Goal: Task Accomplishment & Management: Use online tool/utility

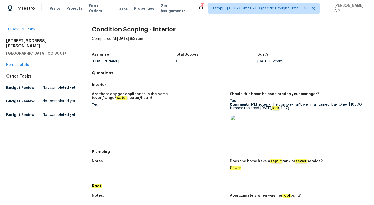
click at [244, 125] on img at bounding box center [239, 124] width 17 height 17
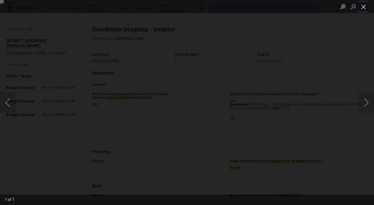
click at [365, 10] on button "Close lightbox" at bounding box center [364, 6] width 10 height 9
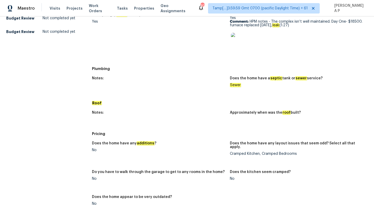
scroll to position [86, 0]
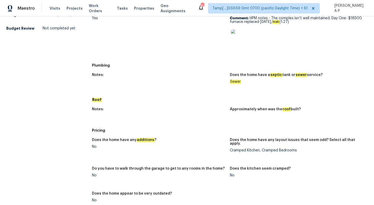
click at [299, 144] on div "Does the home have any layout issues that seem odd? Select all that apply." at bounding box center [297, 143] width 134 height 10
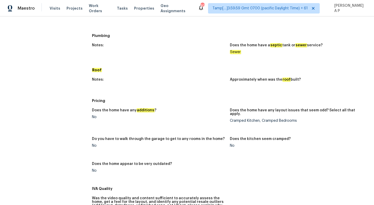
scroll to position [0, 0]
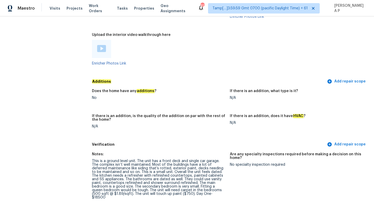
scroll to position [1160, 0]
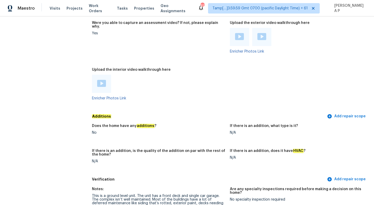
click at [104, 80] on img at bounding box center [101, 83] width 9 height 7
click at [242, 33] on img at bounding box center [239, 36] width 9 height 7
click at [263, 33] on img at bounding box center [261, 36] width 9 height 7
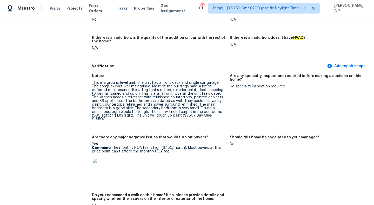
scroll to position [1274, 0]
click at [303, 35] on div "If there is an addition, does it have HVAC ?" at bounding box center [297, 38] width 134 height 7
click at [301, 20] on div "Does the home have any additions ? No If there is an addition, what type is it?…" at bounding box center [230, 34] width 276 height 54
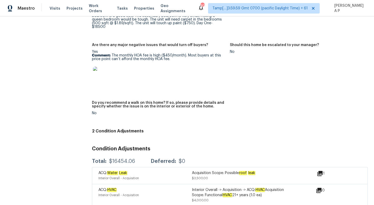
click at [103, 67] on img at bounding box center [101, 75] width 17 height 17
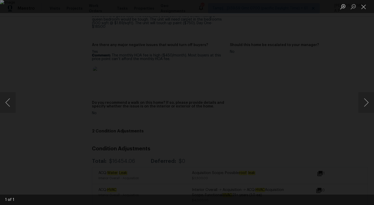
click at [345, 56] on div "Lightbox" at bounding box center [187, 102] width 374 height 205
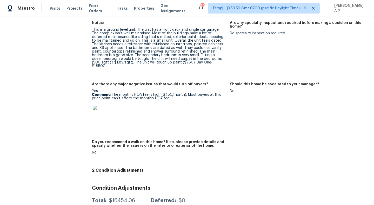
scroll to position [1282, 0]
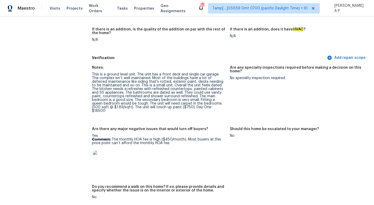
drag, startPoint x: 112, startPoint y: 125, endPoint x: 168, endPoint y: 127, distance: 55.6
click at [168, 137] on p "Comment: The monthly HOA fee is high ($450/month). Most buyers at this price po…" at bounding box center [159, 140] width 134 height 7
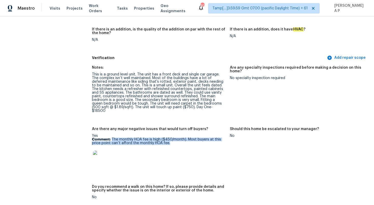
drag, startPoint x: 169, startPoint y: 128, endPoint x: 112, endPoint y: 123, distance: 57.6
click at [112, 137] on p "Comment: The monthly HOA fee is high ($450/month). Most buyers at this price po…" at bounding box center [159, 140] width 134 height 7
copy p "The monthly HOA fee is high ($450/month). Most buyers at this price point can’t…"
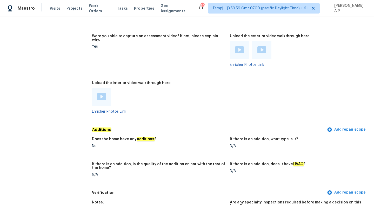
scroll to position [1121, 0]
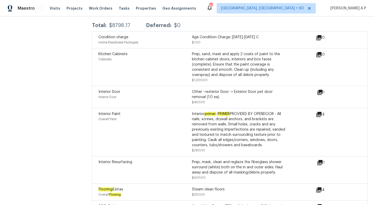
scroll to position [338, 0]
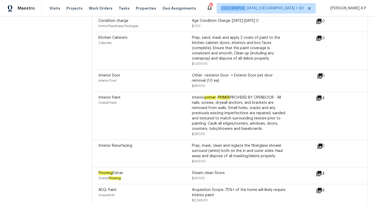
click at [298, 9] on span "[GEOGRAPHIC_DATA], [GEOGRAPHIC_DATA] + 60" at bounding box center [262, 8] width 83 height 5
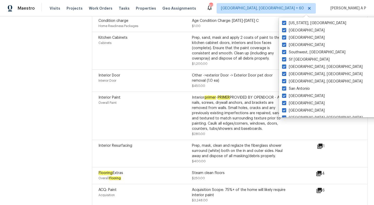
click at [181, 61] on div "Kitchen Cabinets Cabinets Prep, sand, mask and apply 2 coats of paint to the ki…" at bounding box center [230, 51] width 276 height 38
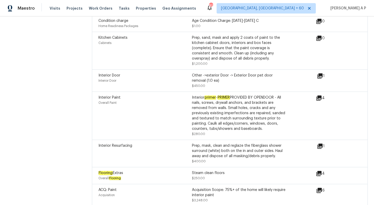
click at [320, 73] on icon at bounding box center [319, 75] width 5 height 5
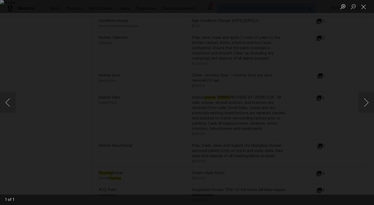
click at [293, 81] on div "Lightbox" at bounding box center [187, 102] width 374 height 205
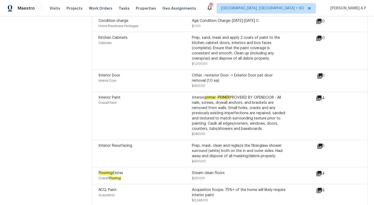
click at [320, 73] on icon at bounding box center [319, 75] width 5 height 5
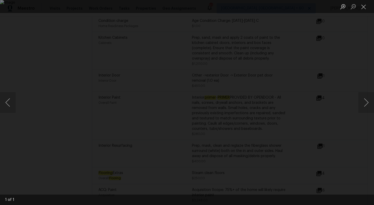
click at [303, 75] on div "Lightbox" at bounding box center [187, 102] width 374 height 205
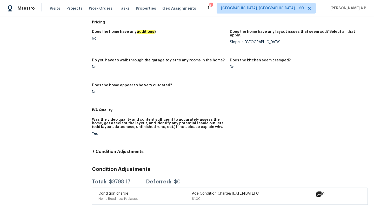
scroll to position [161, 0]
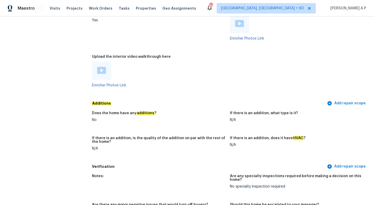
scroll to position [1094, 0]
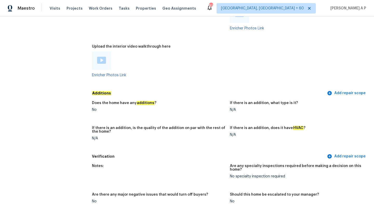
click at [104, 57] on img at bounding box center [101, 60] width 9 height 7
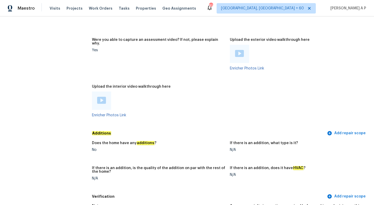
scroll to position [1034, 0]
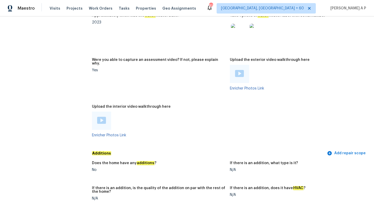
click at [242, 70] on img at bounding box center [239, 73] width 9 height 7
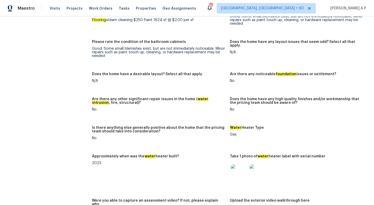
scroll to position [835, 0]
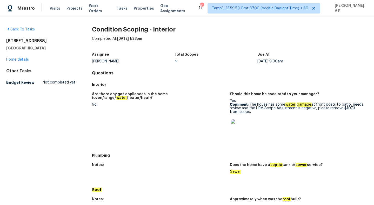
click at [220, 114] on figure "Are there any gas appliances in the home (oven/range/ water heater/heat)? No" at bounding box center [161, 119] width 138 height 55
click at [242, 129] on img at bounding box center [239, 127] width 17 height 17
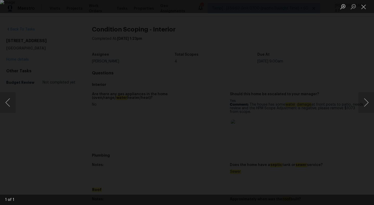
click at [338, 64] on div "Lightbox" at bounding box center [187, 102] width 374 height 205
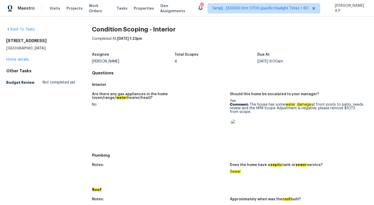
click at [235, 63] on div "Assignee Hariharan GV Total Scopes 4 Due At Aug 14th 2025 at 9:00am" at bounding box center [230, 58] width 276 height 17
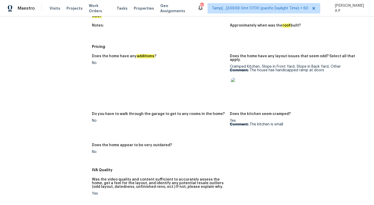
scroll to position [173, 0]
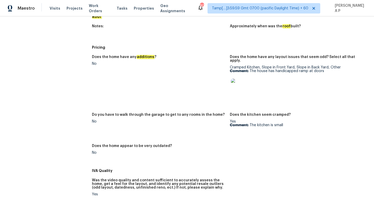
click at [235, 65] on div "Cramped Kitchen, Slope in Front Yard, Slope in Back Yard, Other Comment: The ho…" at bounding box center [297, 81] width 134 height 33
click at [239, 85] on img at bounding box center [239, 86] width 17 height 17
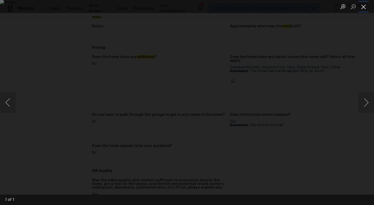
click at [365, 9] on button "Close lightbox" at bounding box center [364, 6] width 10 height 9
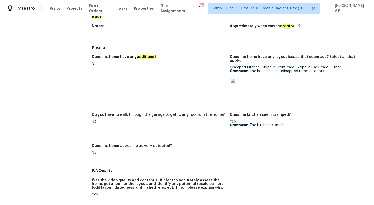
click at [302, 104] on div "Does the home have any additions ? No Does the home have any layout issues that…" at bounding box center [230, 109] width 276 height 114
click at [299, 94] on div at bounding box center [297, 86] width 134 height 23
click at [300, 83] on div at bounding box center [297, 86] width 134 height 23
click at [297, 65] on div "Cramped Kitchen, Slope in Front Yard, Slope in Back Yard, Other Comment: The ho…" at bounding box center [297, 81] width 134 height 33
click at [303, 43] on div "Pricing" at bounding box center [230, 47] width 276 height 9
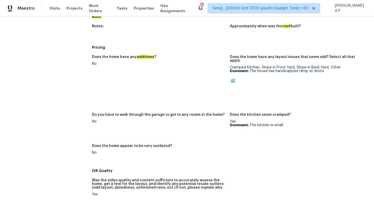
click at [305, 41] on div "Notes: Approximately when was the roof built?" at bounding box center [230, 31] width 276 height 21
click at [304, 56] on h5 "Does the home have any layout issues that seem odd? Select all that apply." at bounding box center [297, 58] width 134 height 7
click at [297, 97] on figure "Does the home have any layout issues that seem odd? Select all that apply. Cram…" at bounding box center [299, 80] width 138 height 51
click at [320, 90] on div at bounding box center [297, 86] width 134 height 23
click at [304, 21] on div "Roof" at bounding box center [230, 16] width 276 height 9
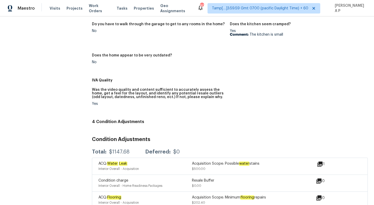
scroll to position [291, 0]
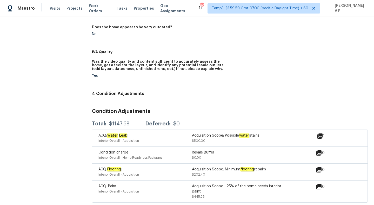
click at [320, 133] on icon at bounding box center [320, 136] width 6 height 6
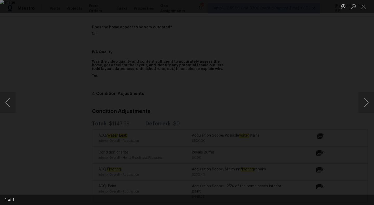
click at [335, 52] on div "Lightbox" at bounding box center [187, 102] width 374 height 205
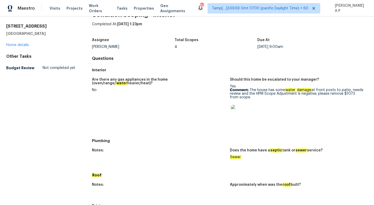
scroll to position [0, 0]
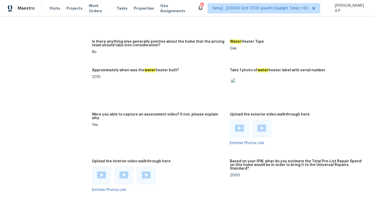
scroll to position [1103, 0]
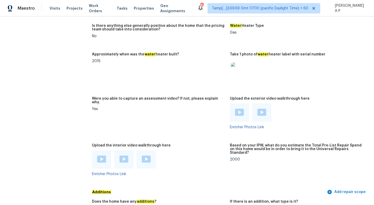
click at [102, 155] on img at bounding box center [101, 158] width 9 height 7
click at [123, 155] on img at bounding box center [124, 158] width 9 height 7
click at [149, 155] on img at bounding box center [146, 158] width 9 height 7
click at [241, 109] on img at bounding box center [239, 112] width 9 height 7
click at [264, 109] on img at bounding box center [261, 112] width 9 height 7
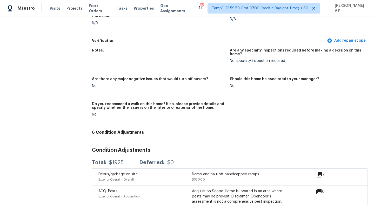
scroll to position [1441, 0]
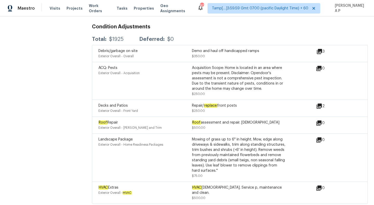
click at [321, 103] on icon at bounding box center [319, 105] width 5 height 5
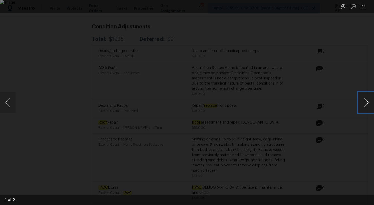
click at [367, 98] on button "Next image" at bounding box center [367, 102] width 16 height 21
click at [366, 4] on button "Close lightbox" at bounding box center [364, 6] width 10 height 9
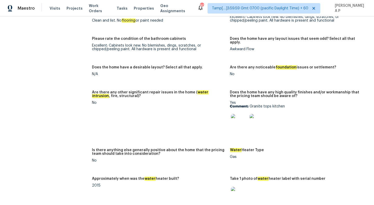
scroll to position [977, 0]
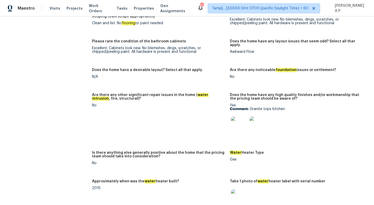
click at [236, 117] on img at bounding box center [239, 124] width 17 height 17
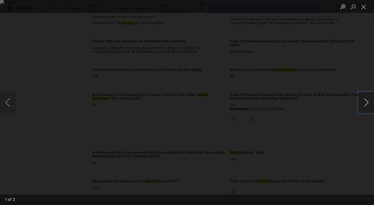
click at [367, 98] on button "Next image" at bounding box center [367, 102] width 16 height 21
click at [353, 54] on div "Lightbox" at bounding box center [187, 102] width 374 height 205
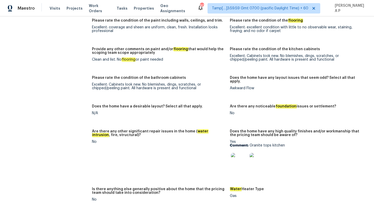
scroll to position [935, 0]
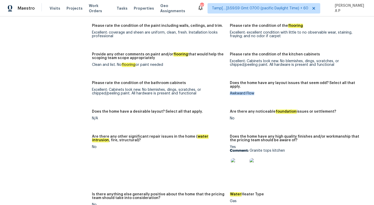
drag, startPoint x: 257, startPoint y: 86, endPoint x: 232, endPoint y: 81, distance: 25.7
click at [232, 81] on figure "Does the home have any layout issues that seem odd? Select all that apply. Awkw…" at bounding box center [299, 92] width 138 height 22
click at [264, 84] on figure "Does the home have any layout issues that seem odd? Select all that apply. Awkw…" at bounding box center [299, 92] width 138 height 22
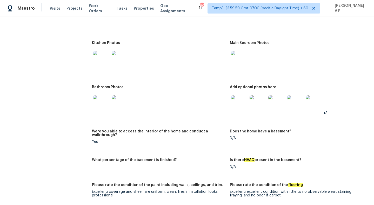
scroll to position [774, 0]
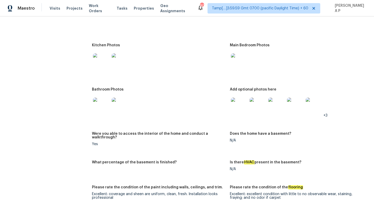
click at [240, 100] on img at bounding box center [239, 105] width 17 height 17
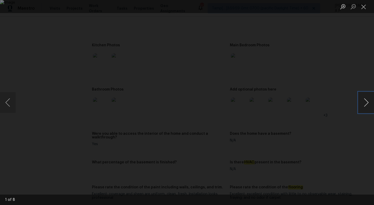
click at [363, 104] on button "Next image" at bounding box center [367, 102] width 16 height 21
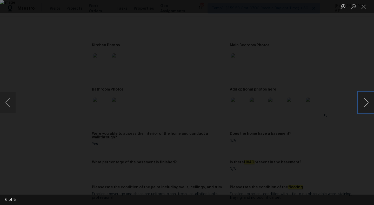
click at [363, 104] on button "Next image" at bounding box center [367, 102] width 16 height 21
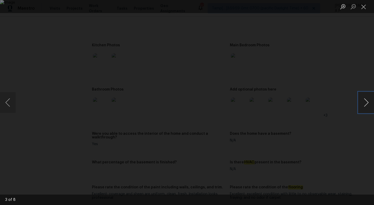
click at [363, 104] on button "Next image" at bounding box center [367, 102] width 16 height 21
click at [365, 8] on button "Close lightbox" at bounding box center [364, 6] width 10 height 9
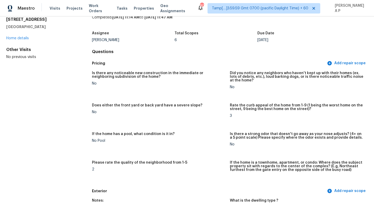
scroll to position [0, 0]
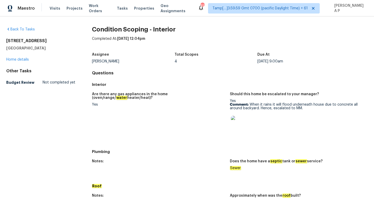
click at [252, 27] on div "Back To Tasks [STREET_ADDRESS] Home details Other Tasks Budget Review Not compl…" at bounding box center [187, 110] width 374 height 188
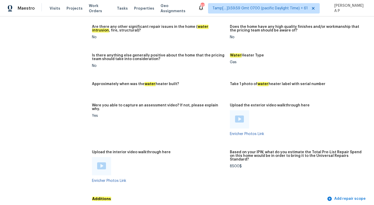
scroll to position [938, 0]
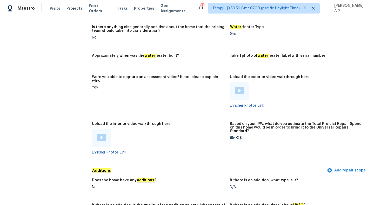
click at [102, 134] on img at bounding box center [101, 137] width 9 height 7
click at [243, 82] on div at bounding box center [239, 91] width 19 height 18
click at [241, 87] on img at bounding box center [239, 90] width 9 height 7
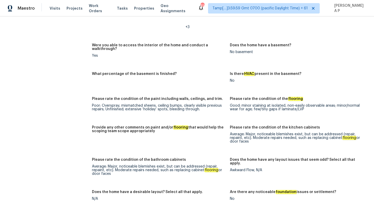
scroll to position [719, 0]
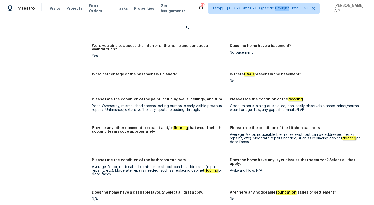
click at [302, 10] on span "Tamp[…]3:59:59 Gmt 0700 (pacific Daylight Time) + 61" at bounding box center [260, 8] width 95 height 5
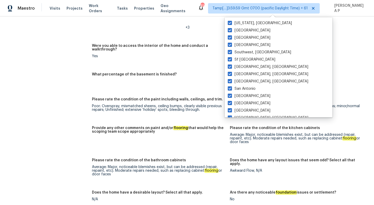
click at [178, 72] on div "What percentage of the basement is finished?" at bounding box center [159, 75] width 134 height 7
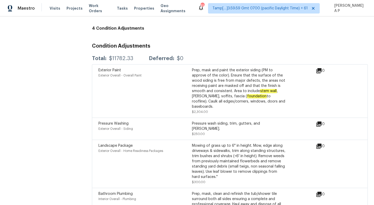
scroll to position [1245, 0]
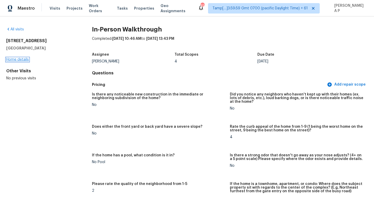
click at [15, 58] on link "Home details" at bounding box center [17, 60] width 23 height 4
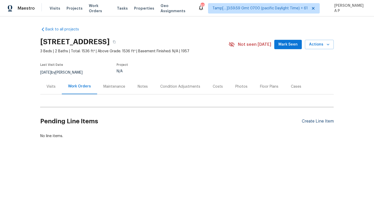
click at [313, 122] on div "Create Line Item" at bounding box center [318, 121] width 32 height 5
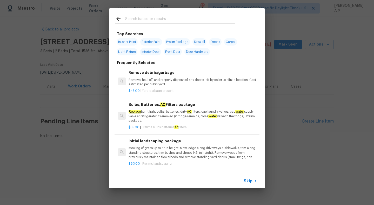
click at [253, 185] on div "Skip" at bounding box center [187, 181] width 156 height 15
click at [253, 183] on icon at bounding box center [256, 181] width 6 height 6
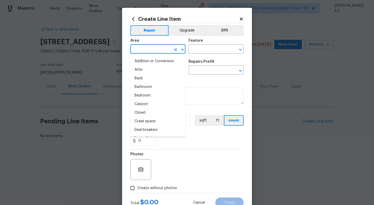
click at [165, 49] on input "text" at bounding box center [150, 49] width 41 height 8
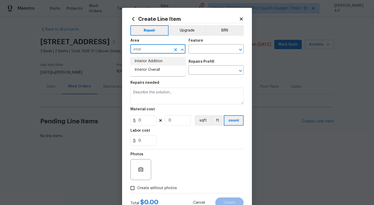
click at [157, 68] on li "Interior Overall" at bounding box center [157, 69] width 55 height 9
type input "Interior Overall"
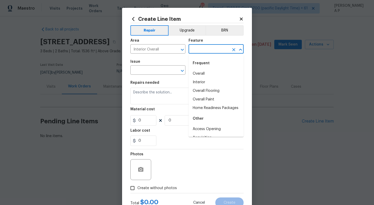
click at [203, 50] on input "text" at bounding box center [209, 49] width 41 height 8
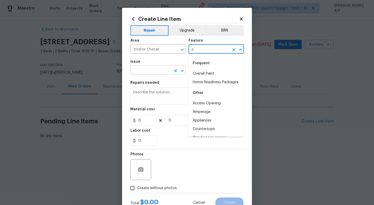
type input "p"
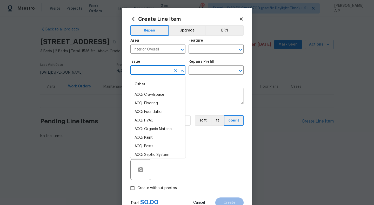
click at [167, 71] on input "text" at bounding box center [150, 71] width 41 height 8
click at [154, 136] on li "Interior Paint" at bounding box center [157, 137] width 55 height 9
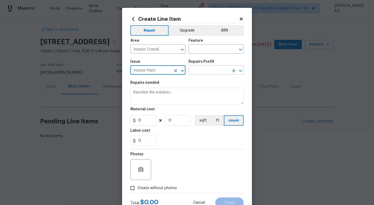
type input "Interior Paint"
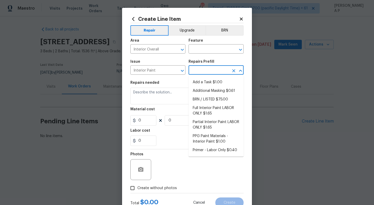
click at [218, 74] on input "text" at bounding box center [209, 71] width 41 height 8
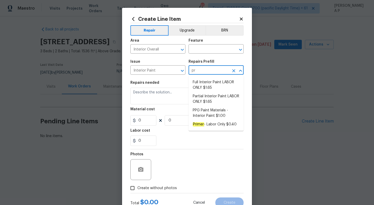
type input "pri"
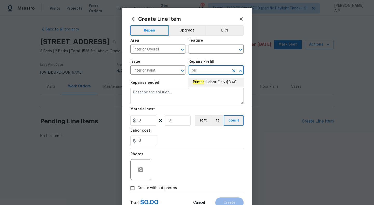
click at [222, 85] on li "Primer - Labor Only $0.40" at bounding box center [216, 82] width 55 height 9
type input "Overall Paint"
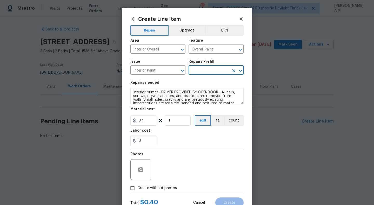
type input "Primer - Labor Only $0.40"
type textarea "Interior primer - PRIMER PROVIDED BY OPENDOOR - All nails, screws, drywall anch…"
type input "0.4"
type input "1"
type input "Primer - Labor Only $0.40"
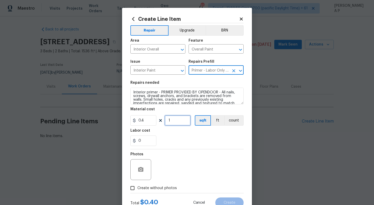
click at [179, 122] on input "1" at bounding box center [178, 120] width 26 height 10
click at [232, 71] on icon "Clear" at bounding box center [233, 70] width 5 height 5
type input "500"
click at [233, 51] on icon "Clear" at bounding box center [233, 49] width 5 height 5
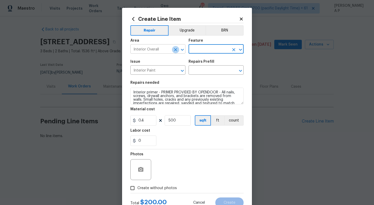
click at [175, 49] on icon "Clear" at bounding box center [175, 49] width 5 height 5
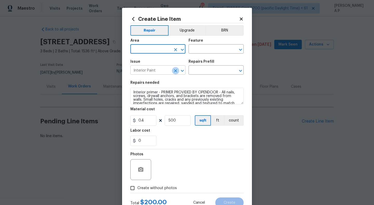
click at [174, 70] on icon "Clear" at bounding box center [175, 70] width 5 height 5
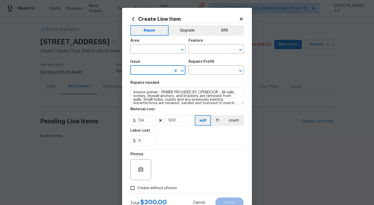
scroll to position [11, 0]
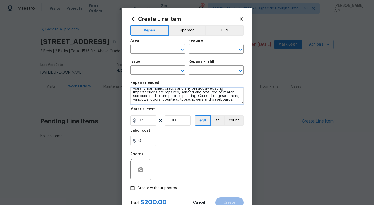
drag, startPoint x: 192, startPoint y: 100, endPoint x: 85, endPoint y: 62, distance: 113.4
click at [84, 62] on div "Create Line Item Repair Upgrade BRN Area ​ Feature ​ Issue ​ Repairs Prefill ​ …" at bounding box center [187, 102] width 374 height 205
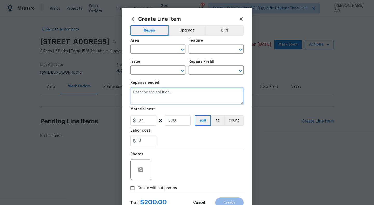
scroll to position [0, 0]
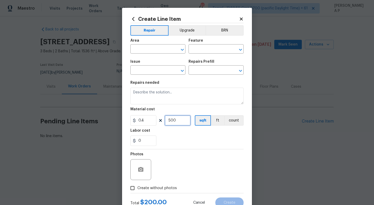
click at [174, 118] on input "500" at bounding box center [178, 120] width 26 height 10
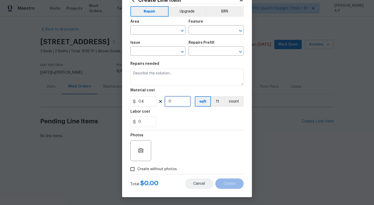
type input "0"
click at [198, 180] on button "Cancel" at bounding box center [199, 183] width 28 height 10
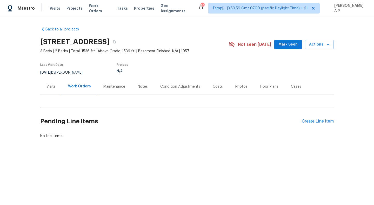
click at [315, 124] on div "Pending Line Items Create Line Item" at bounding box center [187, 121] width 294 height 24
click at [315, 119] on div "Create Line Item" at bounding box center [318, 121] width 32 height 5
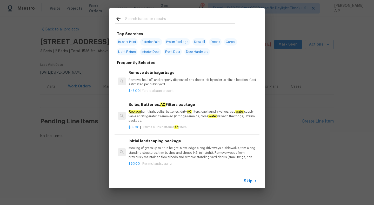
click at [244, 181] on span "Skip" at bounding box center [248, 180] width 9 height 5
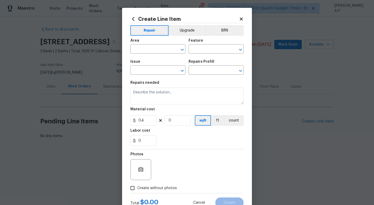
click at [243, 19] on icon at bounding box center [241, 19] width 5 height 5
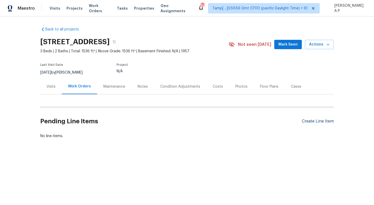
click at [319, 120] on div "Create Line Item" at bounding box center [318, 121] width 32 height 5
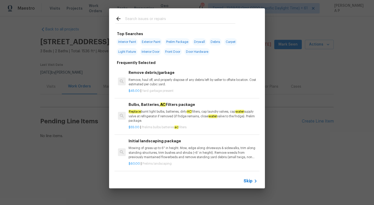
click at [254, 181] on icon at bounding box center [256, 181] width 6 height 6
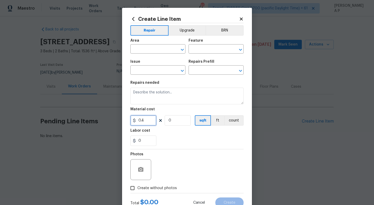
click at [148, 121] on input "0.4" at bounding box center [143, 120] width 26 height 10
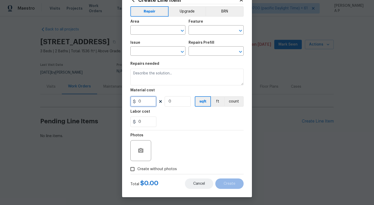
type input "0"
click at [202, 178] on button "Cancel" at bounding box center [199, 183] width 28 height 10
